Goal: Task Accomplishment & Management: Manage account settings

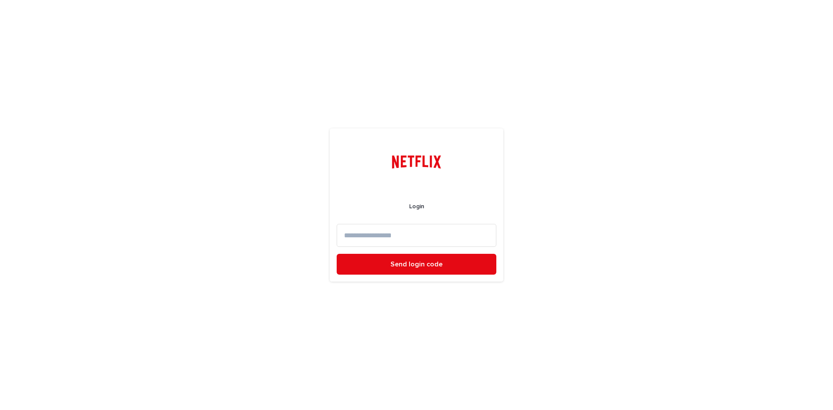
click at [384, 236] on input at bounding box center [417, 235] width 160 height 23
click at [422, 239] on input at bounding box center [417, 235] width 160 height 23
click at [396, 234] on input at bounding box center [417, 235] width 160 height 23
click at [396, 233] on input at bounding box center [417, 235] width 160 height 23
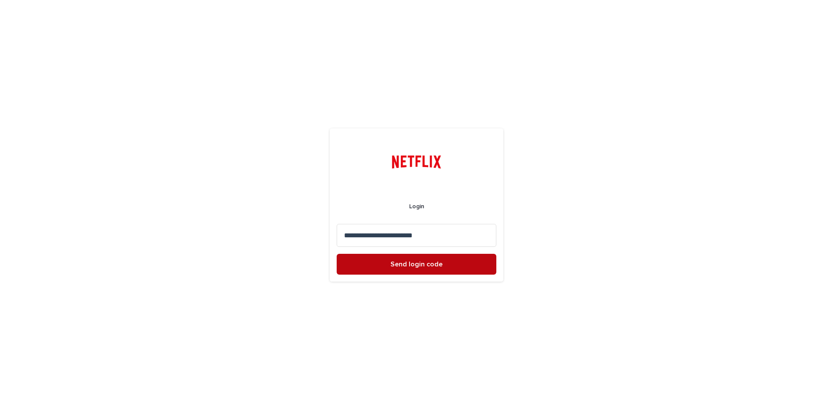
type input "**********"
click at [440, 265] on span "Send login code" at bounding box center [416, 264] width 52 height 7
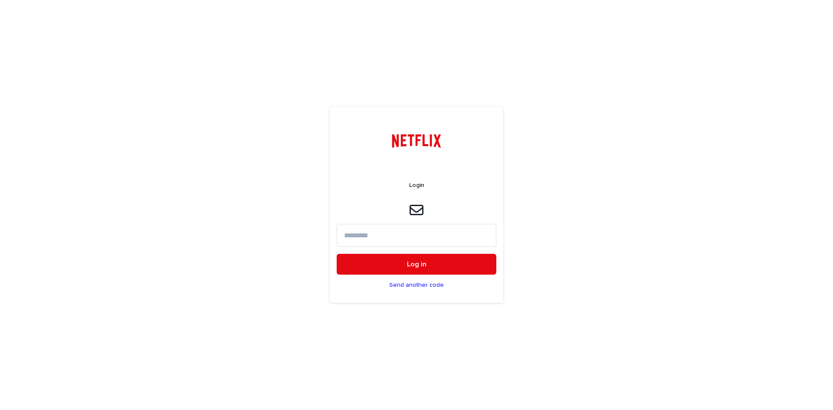
click at [422, 233] on input at bounding box center [417, 235] width 160 height 23
